Goal: Navigation & Orientation: Find specific page/section

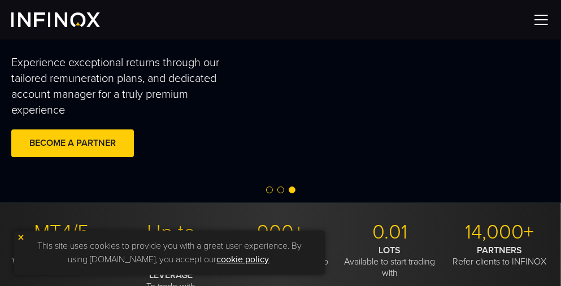
scroll to position [282, 0]
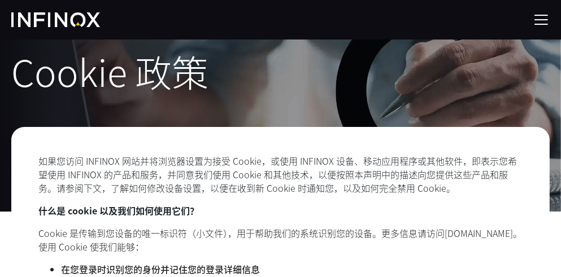
scroll to position [56, 0]
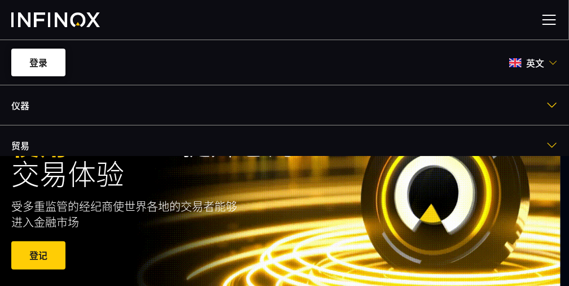
click at [54, 66] on link "登录" at bounding box center [38, 63] width 54 height 28
